Goal: Task Accomplishment & Management: Understand process/instructions

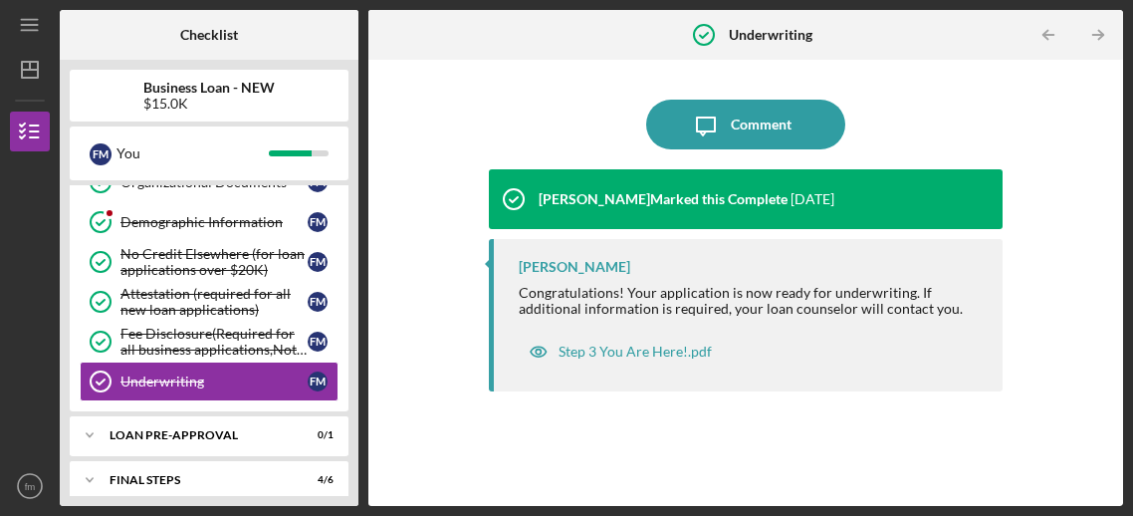
scroll to position [530, 0]
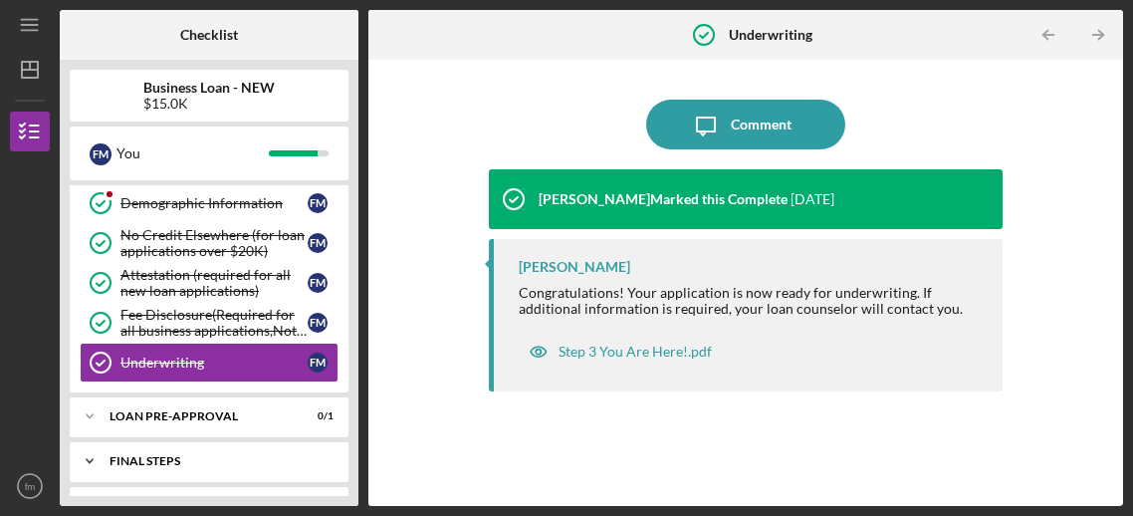
click at [211, 455] on div "FINAL STEPS" at bounding box center [216, 461] width 214 height 12
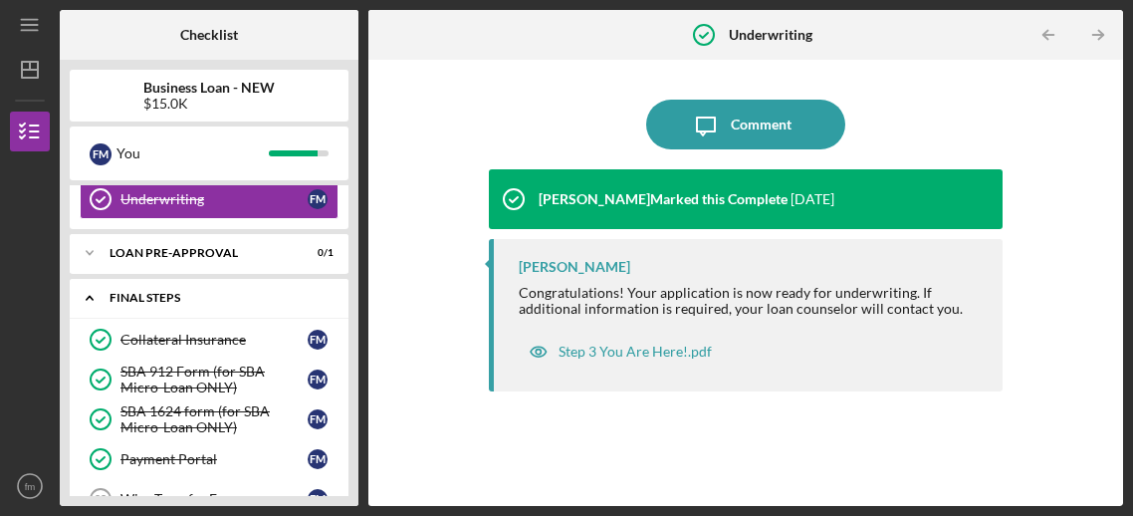
scroll to position [813, 0]
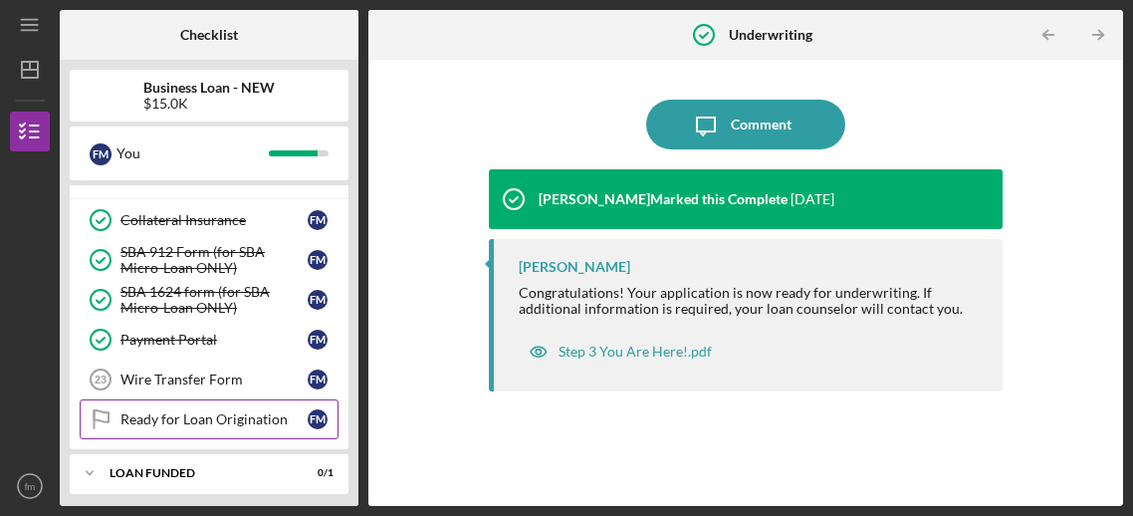
click at [257, 415] on div "Ready for Loan Origination" at bounding box center [213, 419] width 187 height 16
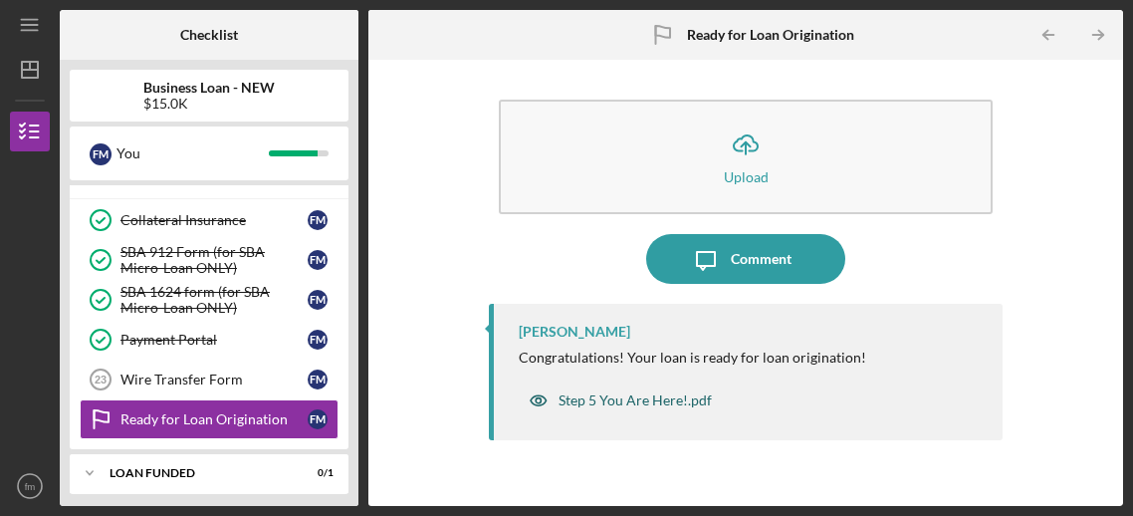
click at [642, 404] on div "Step 5 You Are Here!.pdf" at bounding box center [634, 400] width 153 height 16
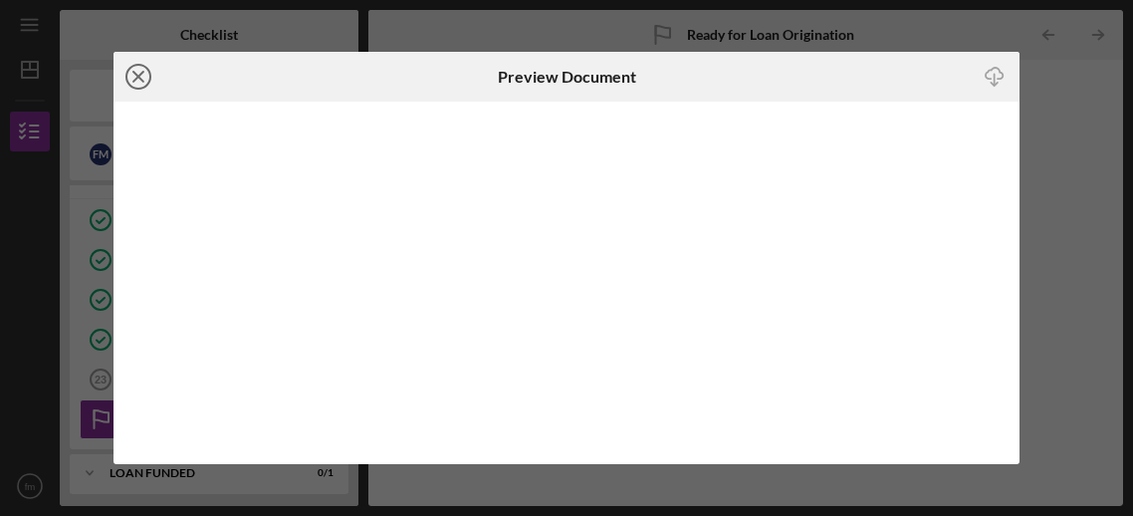
click at [136, 67] on icon "Icon/Close" at bounding box center [138, 77] width 50 height 50
